Goal: Subscribe to service/newsletter

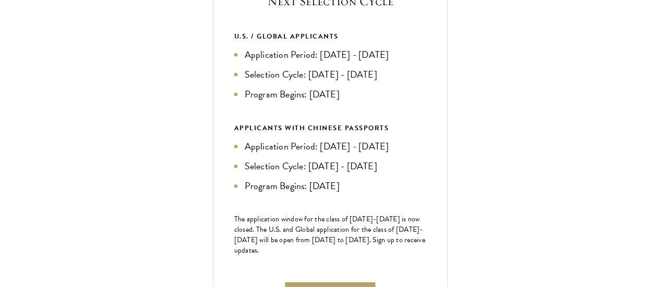
scroll to position [431, 0]
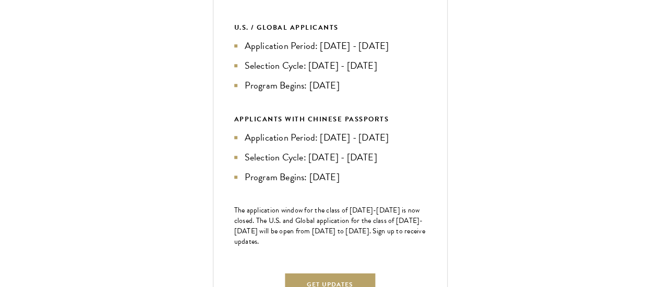
click at [426, 53] on li "Application Period: [DATE] - [DATE]" at bounding box center [330, 46] width 192 height 15
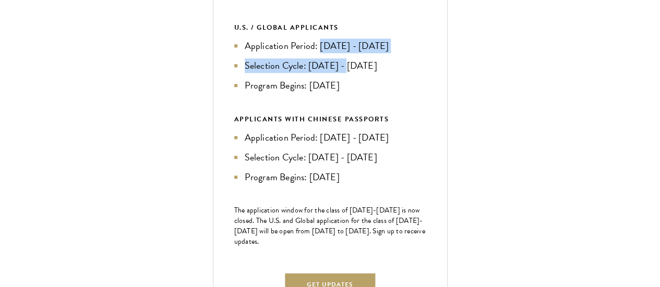
drag, startPoint x: 513, startPoint y: 82, endPoint x: 523, endPoint y: 123, distance: 42.4
click at [426, 93] on ul "Application Period: [DATE] - [DATE] Selection Cycle: [DATE] - [DATE] Program Be…" at bounding box center [330, 66] width 192 height 54
click at [426, 73] on li "Selection Cycle: [DATE] - [DATE]" at bounding box center [330, 65] width 192 height 15
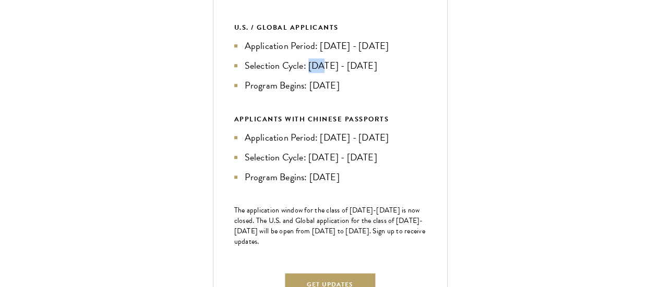
click at [426, 73] on li "Selection Cycle: [DATE] - [DATE]" at bounding box center [330, 65] width 192 height 15
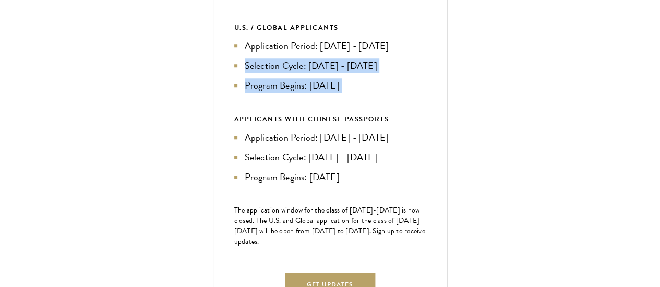
drag, startPoint x: 506, startPoint y: 124, endPoint x: 522, endPoint y: 157, distance: 36.6
click at [426, 157] on div "U.S. / GLOBAL APPLICANTS Application Period: [DATE] - [DATE] Selection Cycle: […" at bounding box center [330, 103] width 192 height 163
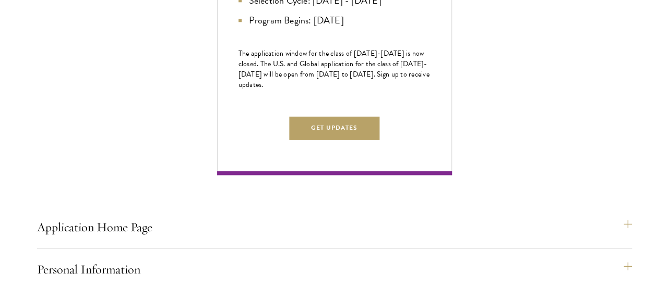
scroll to position [590, 0]
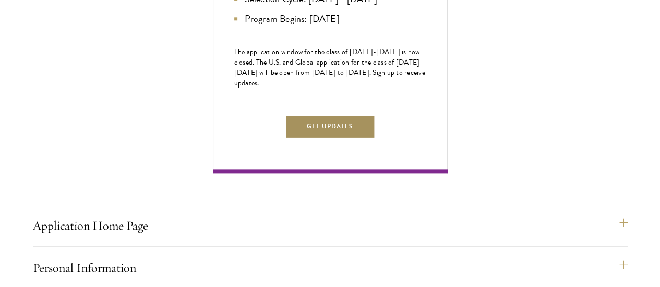
click at [375, 138] on button "Get Updates" at bounding box center [330, 126] width 91 height 23
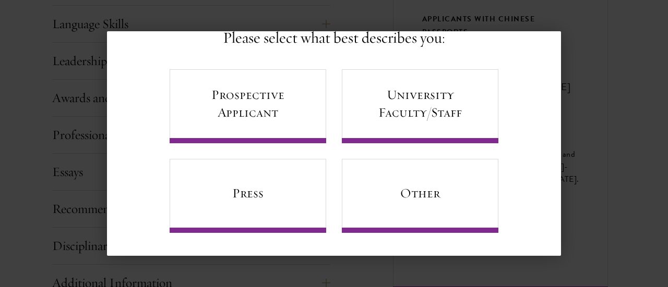
scroll to position [14, 0]
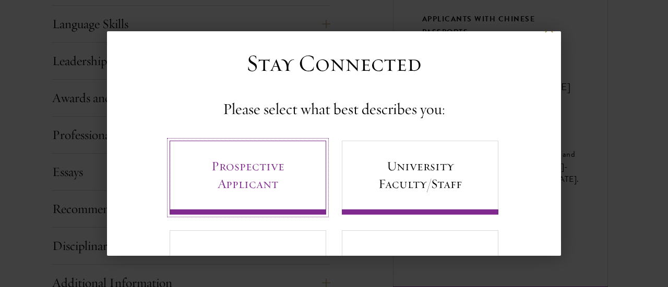
click at [254, 177] on link "Prospective Applicant" at bounding box center [247, 178] width 156 height 74
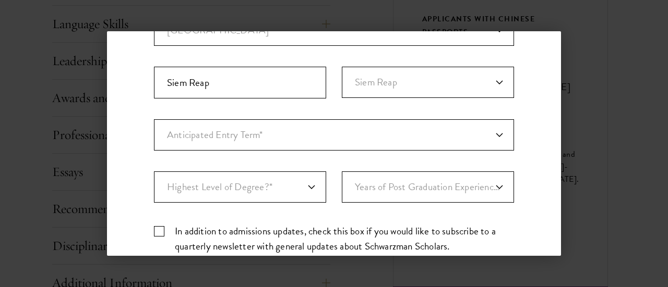
scroll to position [419, 0]
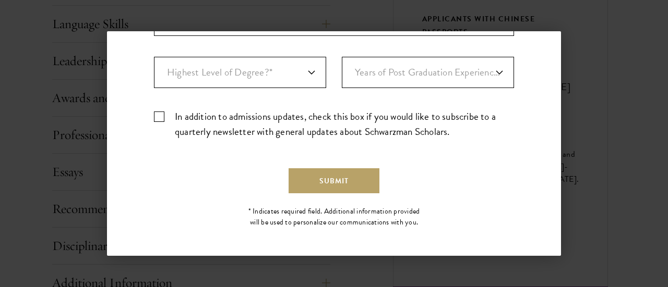
click at [163, 114] on label "In addition to admissions updates, check this box if you would like to subscrib…" at bounding box center [334, 124] width 360 height 30
click at [163, 114] on input "In addition to admissions updates, check this box if you would like to subscrib…" at bounding box center [334, 112] width 360 height 7
checkbox input "true"
click at [325, 181] on button "Submit" at bounding box center [333, 180] width 91 height 25
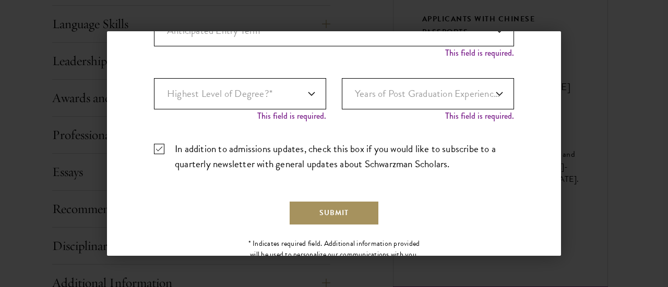
scroll to position [429, 0]
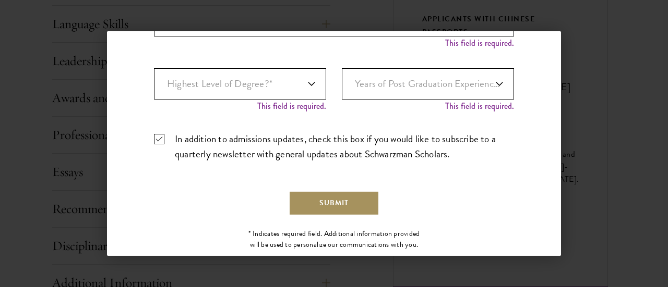
click at [343, 198] on button "Submit" at bounding box center [333, 203] width 91 height 25
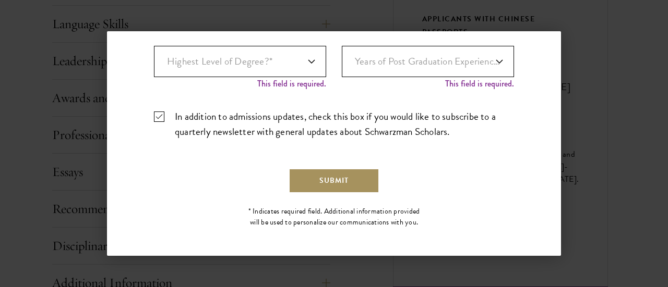
scroll to position [86, 0]
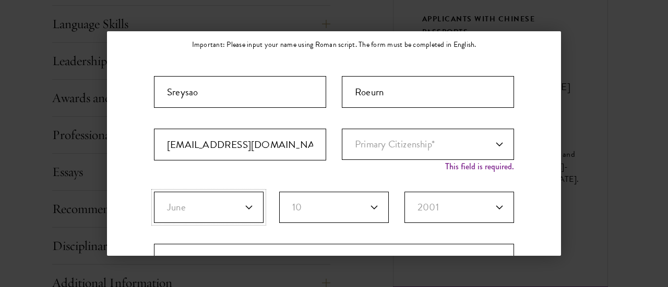
click at [228, 202] on select "Birth Month* January February March April May June July August September Octobe…" at bounding box center [209, 207] width 110 height 31
click at [154, 192] on select "Birth Month* January February March April May June July August September Octobe…" at bounding box center [209, 207] width 110 height 31
click at [397, 143] on select "Primary Citizenship* [GEOGRAPHIC_DATA] [DEMOGRAPHIC_DATA] [DEMOGRAPHIC_DATA] [D…" at bounding box center [428, 144] width 172 height 31
select select "CB"
click at [342, 129] on select "Primary Citizenship* [GEOGRAPHIC_DATA] [DEMOGRAPHIC_DATA] [DEMOGRAPHIC_DATA] [D…" at bounding box center [428, 144] width 172 height 31
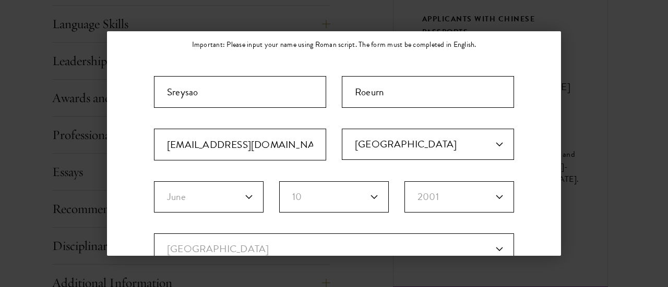
click at [363, 169] on div "Important: The form must be completed in English. [GEOGRAPHIC_DATA] [EMAIL_ADDR…" at bounding box center [334, 289] width 360 height 427
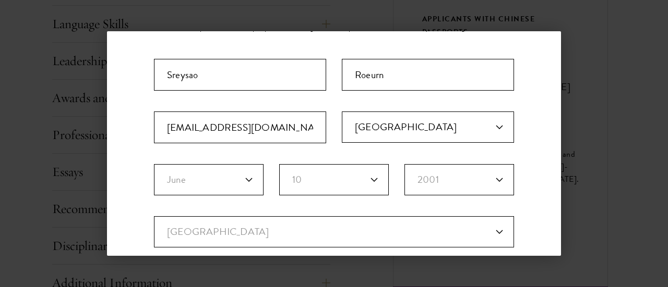
scroll to position [200, 0]
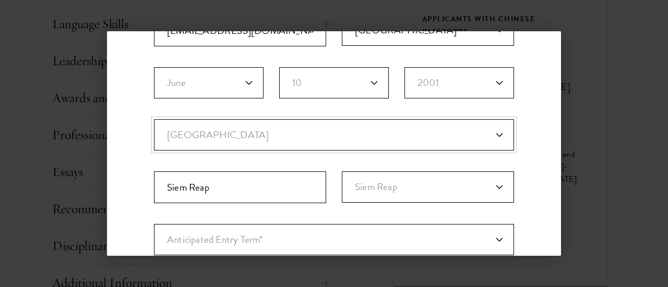
click at [341, 136] on select "Current Country [GEOGRAPHIC_DATA] [GEOGRAPHIC_DATA] [GEOGRAPHIC_DATA] [GEOGRAPH…" at bounding box center [334, 134] width 360 height 31
select select "CB"
click at [154, 119] on select "Current Country [GEOGRAPHIC_DATA] [GEOGRAPHIC_DATA] [GEOGRAPHIC_DATA] [GEOGRAPH…" at bounding box center [334, 134] width 360 height 31
click at [388, 180] on select "Select Region [GEOGRAPHIC_DATA] [GEOGRAPHIC_DATA] [GEOGRAPHIC_DATA] [GEOGRAPHIC…" at bounding box center [428, 187] width 172 height 31
click at [342, 172] on select "Select Region [GEOGRAPHIC_DATA] [GEOGRAPHIC_DATA] [GEOGRAPHIC_DATA] [GEOGRAPHIC…" at bounding box center [428, 187] width 172 height 31
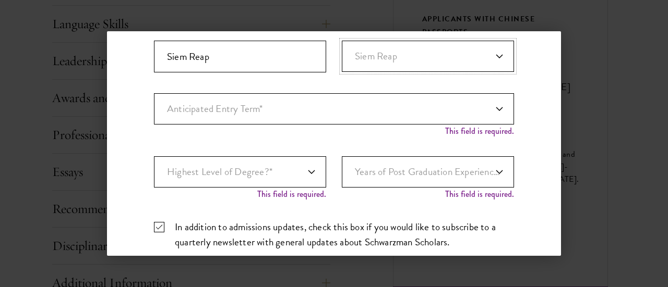
scroll to position [331, 0]
click at [348, 109] on select "Anticipated Entry Term* [DATE] (Application opens [DATE]) Just Exploring" at bounding box center [334, 108] width 360 height 31
select select "e64b8ab3-eabb-4867-96d5-7e6b4840665f"
click at [154, 93] on select "Anticipated Entry Term* [DATE] (Application opens [DATE]) Just Exploring" at bounding box center [334, 108] width 360 height 31
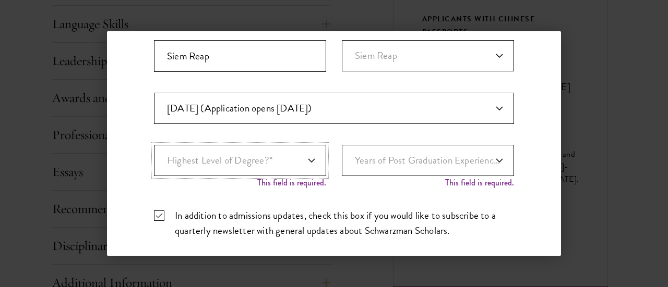
click at [289, 165] on select "Highest Level of Degree?* PHD Bachelor's Master's Current Undergraduate Student" at bounding box center [240, 160] width 172 height 31
select select "009547fe-3364-4351-8e81-63abea734008"
click at [154, 145] on select "Highest Level of Degree?* PHD Bachelor's Master's Current Undergraduate Student" at bounding box center [240, 160] width 172 height 31
click at [416, 160] on select "Years of Post Graduation Experience?* 1 2 3 4 5 6 7 8 9 10" at bounding box center [428, 160] width 172 height 31
select select "4"
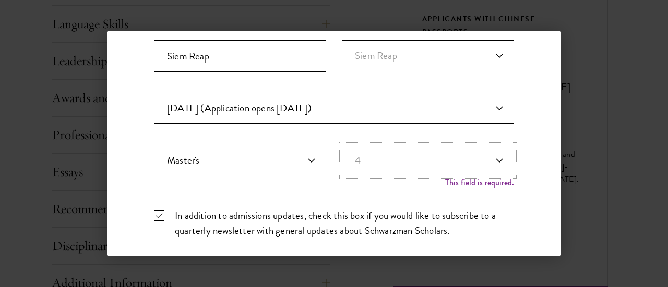
click at [342, 145] on select "Years of Post Graduation Experience?* 1 2 3 4 5 6 7 8 9 10" at bounding box center [428, 160] width 172 height 31
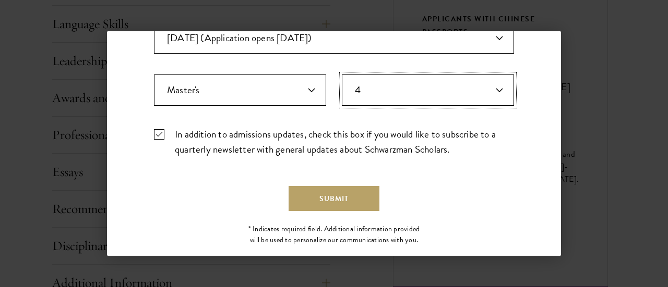
scroll to position [402, 0]
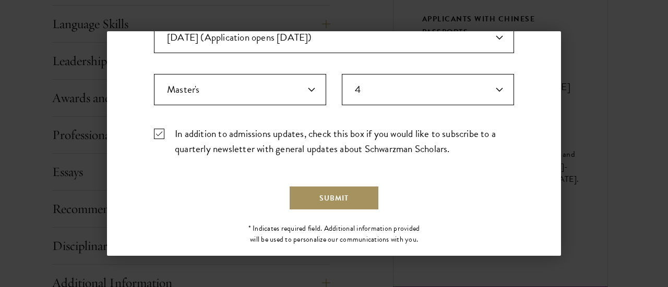
click at [318, 188] on button "Submit" at bounding box center [333, 198] width 91 height 25
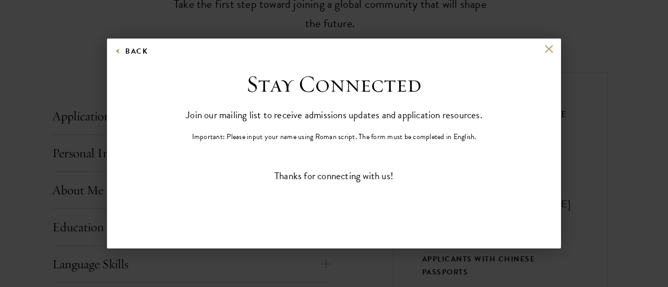
scroll to position [0, 0]
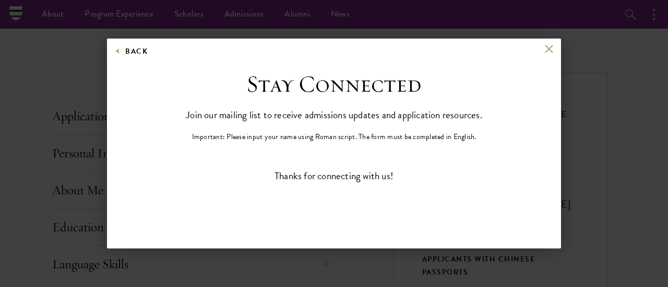
click at [233, 116] on p "Join our mailing list to receive admissions updates and application resources." at bounding box center [334, 114] width 296 height 17
drag, startPoint x: 233, startPoint y: 116, endPoint x: 319, endPoint y: 112, distance: 86.1
click at [319, 112] on p "Join our mailing list to receive admissions updates and application resources." at bounding box center [334, 114] width 296 height 17
click at [544, 51] on button at bounding box center [548, 49] width 9 height 9
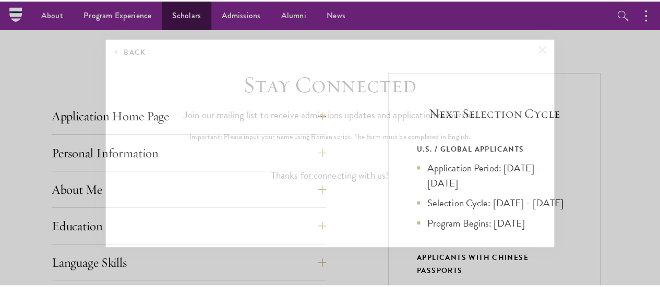
scroll to position [683, 0]
